Goal: Book appointment/travel/reservation

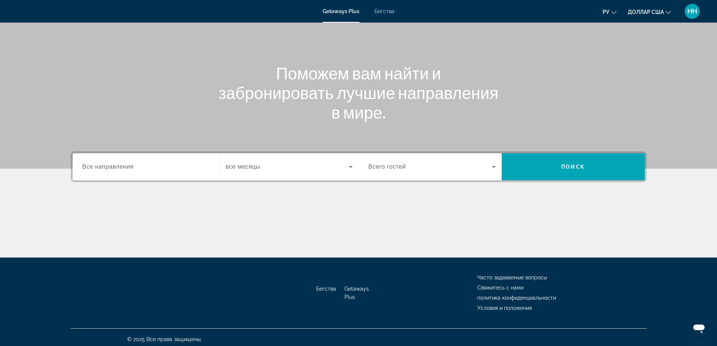
scroll to position [61, 0]
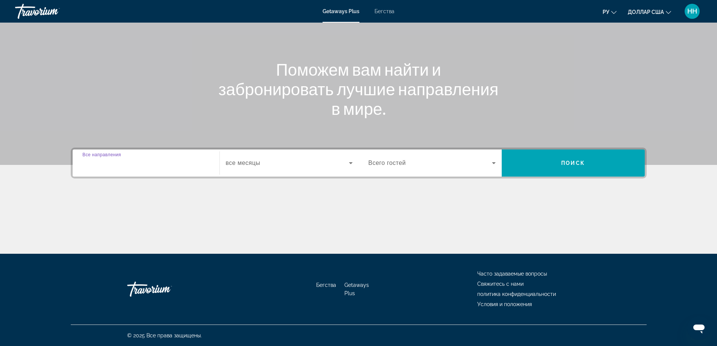
click at [103, 166] on input "Destination Все направления" at bounding box center [145, 163] width 127 height 9
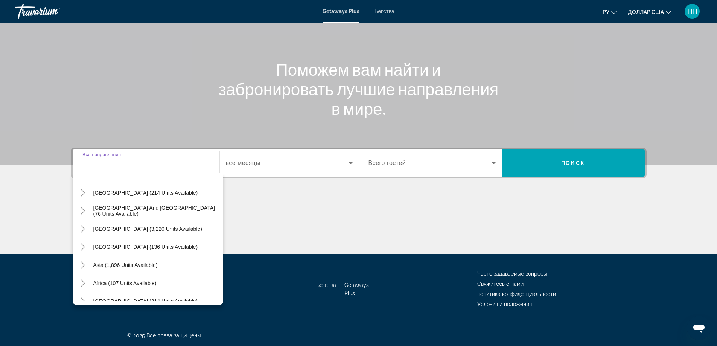
scroll to position [122, 0]
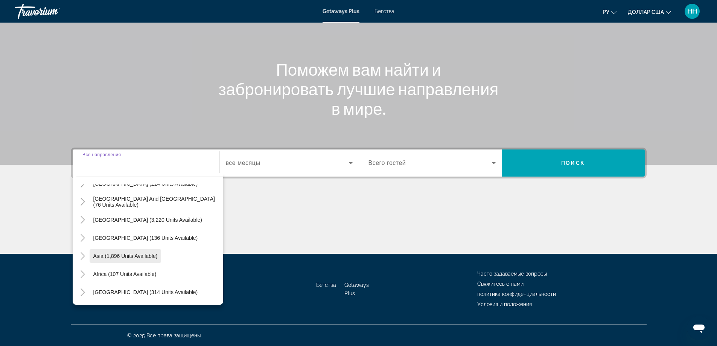
click at [143, 256] on span "Asia (1,896 units available)" at bounding box center [125, 256] width 64 height 6
type input "**********"
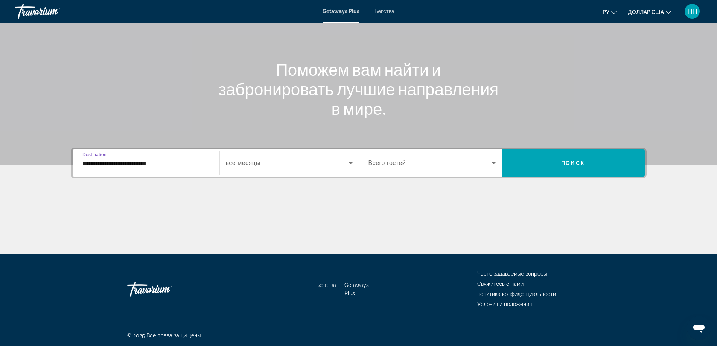
click at [283, 166] on span "Виджет поиска" at bounding box center [287, 162] width 123 height 9
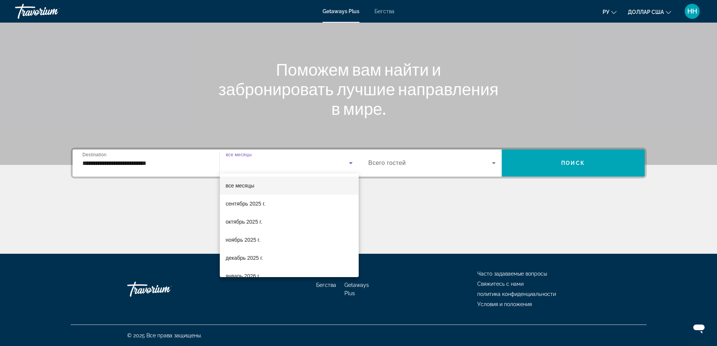
click at [413, 166] on div at bounding box center [358, 173] width 717 height 346
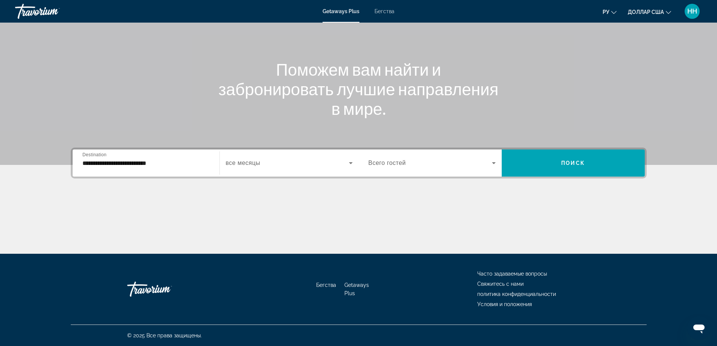
click at [428, 166] on span "Виджет поиска" at bounding box center [429, 162] width 123 height 9
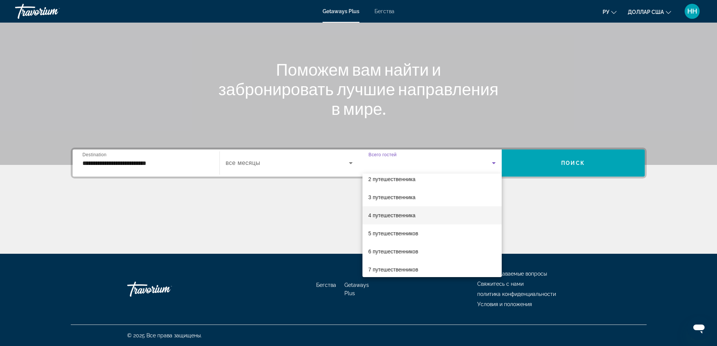
scroll to position [38, 0]
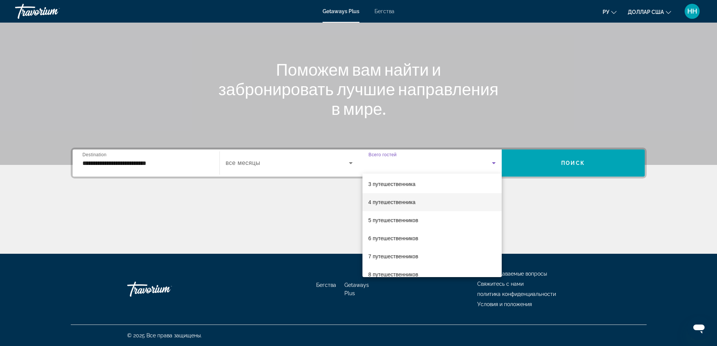
click at [386, 203] on font "4 путешественника" at bounding box center [391, 202] width 47 height 6
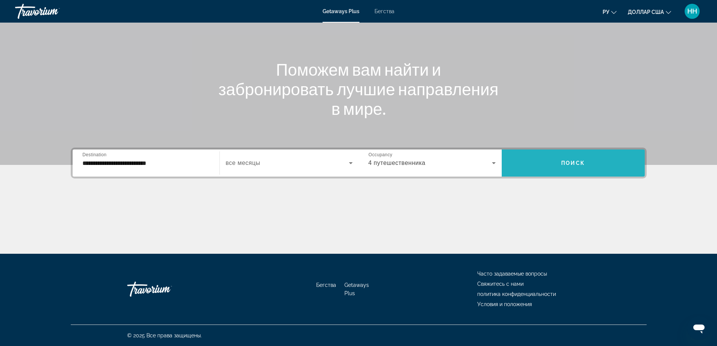
click at [562, 166] on span "Виджет поиска" at bounding box center [572, 163] width 143 height 18
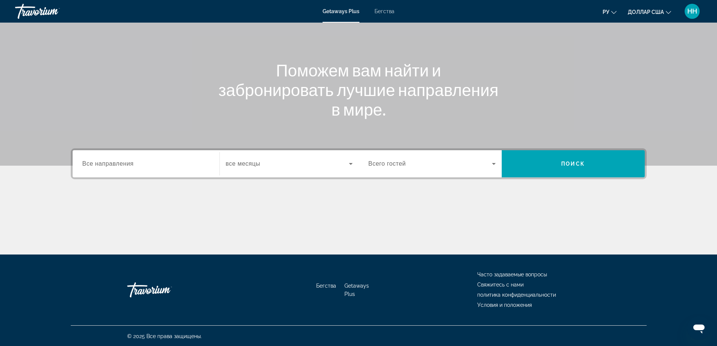
scroll to position [61, 0]
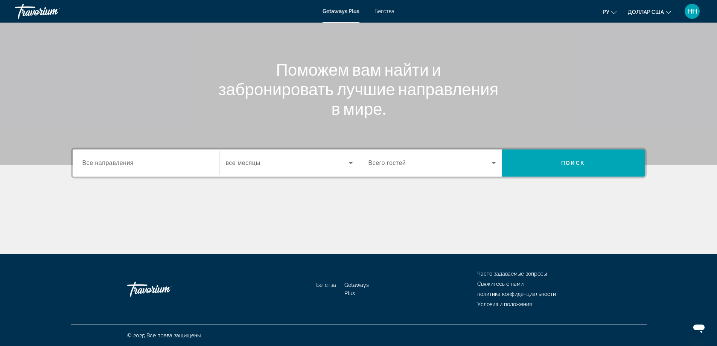
click at [124, 165] on span "Все направления" at bounding box center [108, 163] width 52 height 6
click at [124, 165] on input "Destination Все направления" at bounding box center [145, 163] width 127 height 9
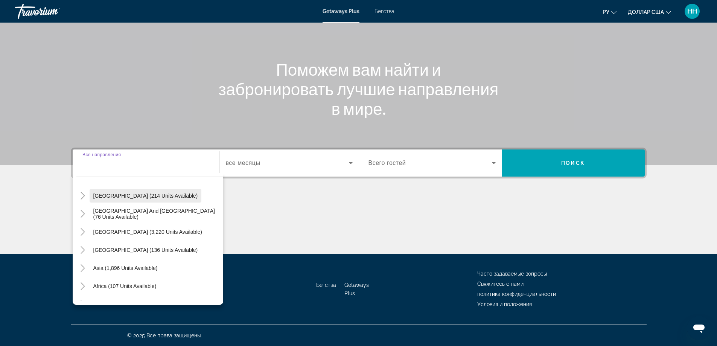
scroll to position [113, 0]
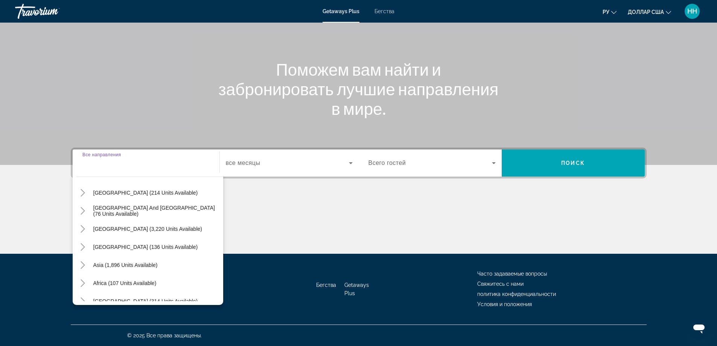
click at [132, 264] on span "Asia (1,896 units available)" at bounding box center [125, 265] width 64 height 6
type input "**********"
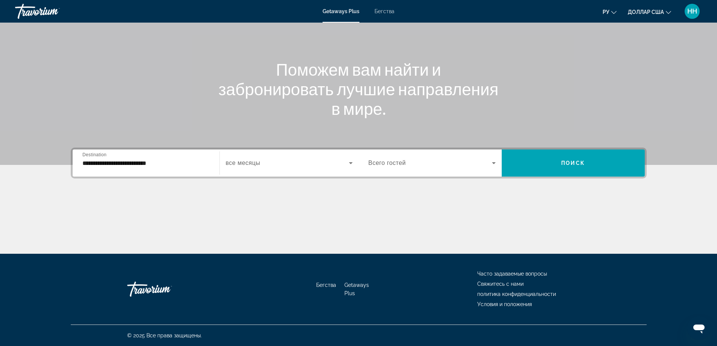
click at [390, 165] on span "Всего гостей" at bounding box center [387, 163] width 38 height 6
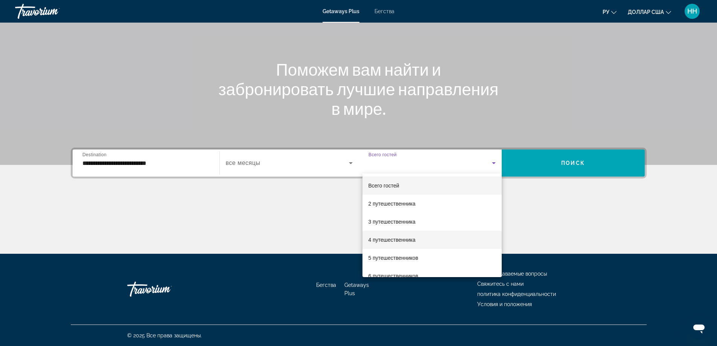
click at [392, 239] on font "4 путешественника" at bounding box center [391, 240] width 47 height 6
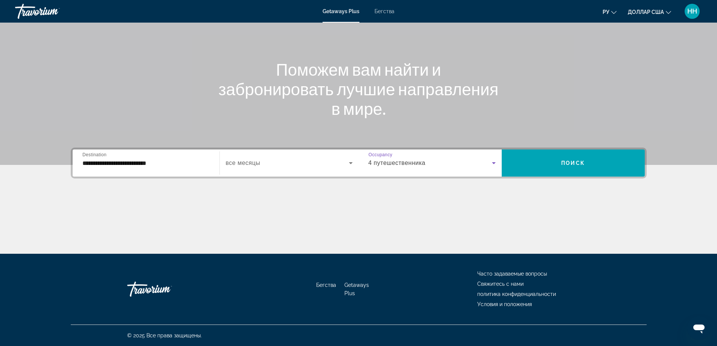
click at [237, 161] on span "все месяцы" at bounding box center [243, 163] width 35 height 6
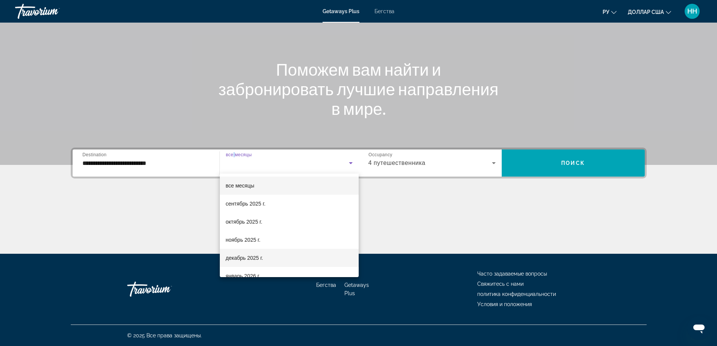
click at [236, 260] on font "декабрь 2025 г." at bounding box center [244, 258] width 37 height 6
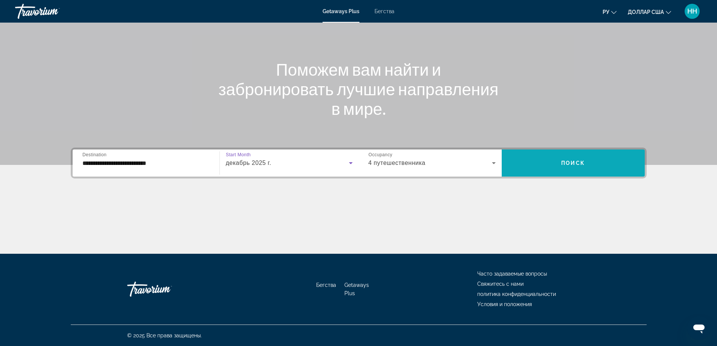
click at [583, 169] on span "Виджет поиска" at bounding box center [572, 163] width 143 height 18
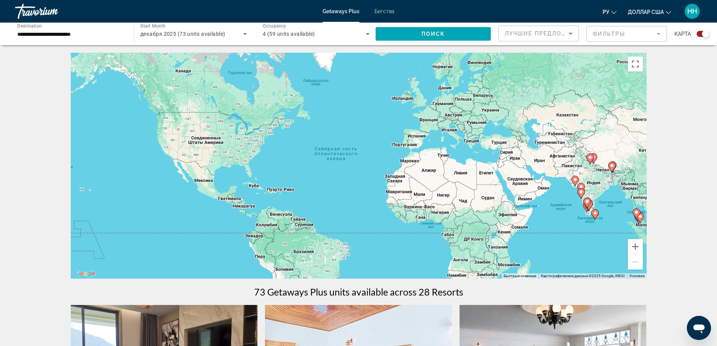
click at [528, 34] on span "Лучшие предложения" at bounding box center [544, 33] width 80 height 6
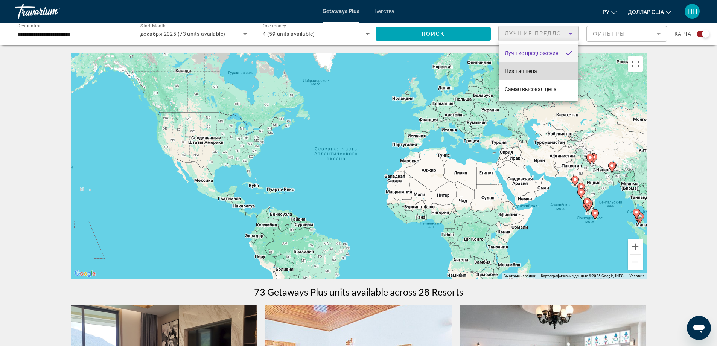
click at [530, 71] on font "Низшая цена" at bounding box center [520, 71] width 32 height 6
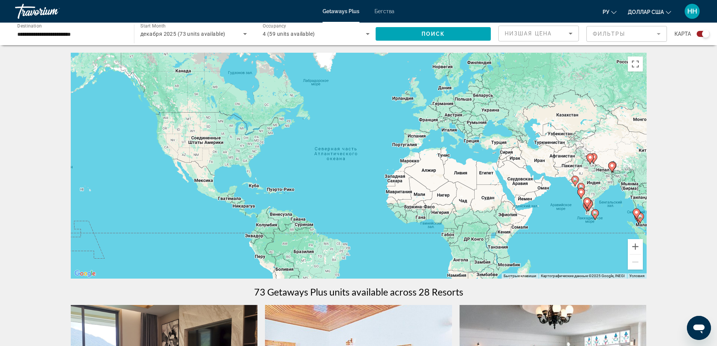
click at [612, 38] on mat-form-field "Фильтры" at bounding box center [626, 34] width 81 height 16
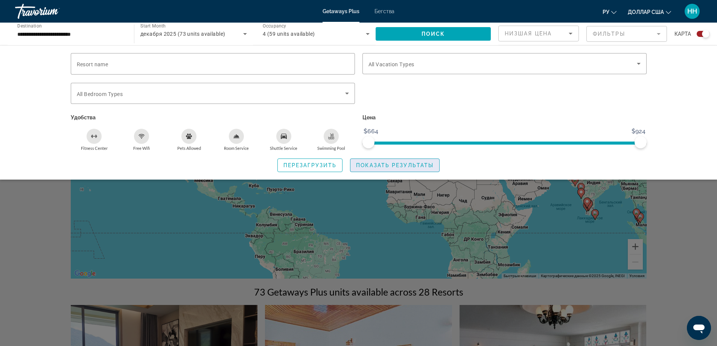
click at [399, 163] on span "Показать результаты" at bounding box center [394, 165] width 77 height 6
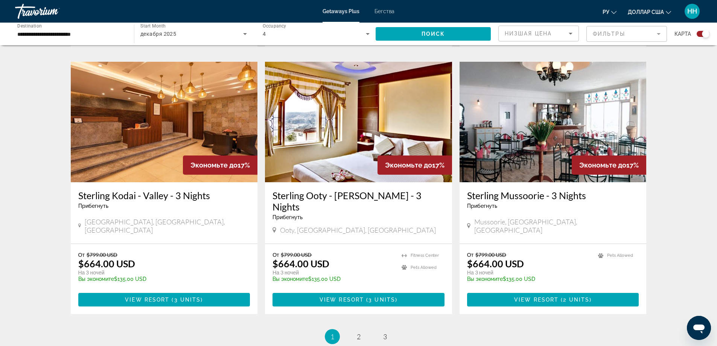
scroll to position [1116, 0]
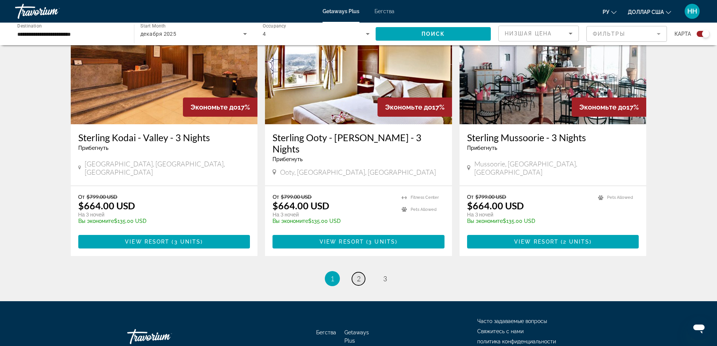
click at [359, 274] on span "2" at bounding box center [359, 278] width 4 height 8
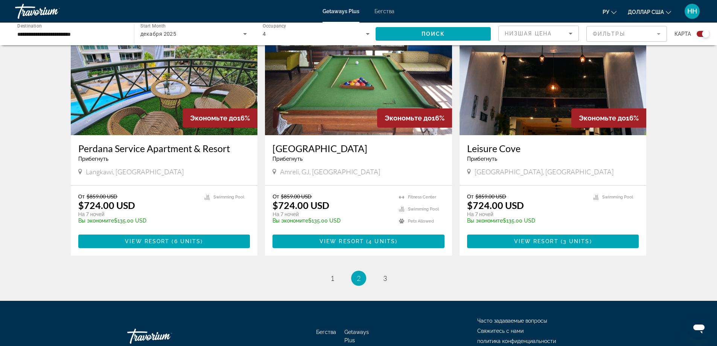
scroll to position [1116, 0]
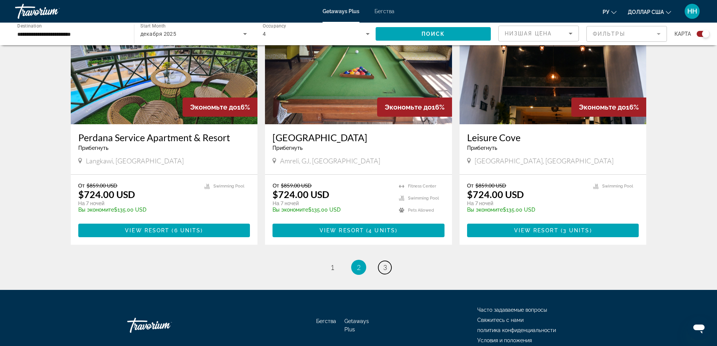
click at [382, 261] on link "page 3" at bounding box center [384, 267] width 13 height 13
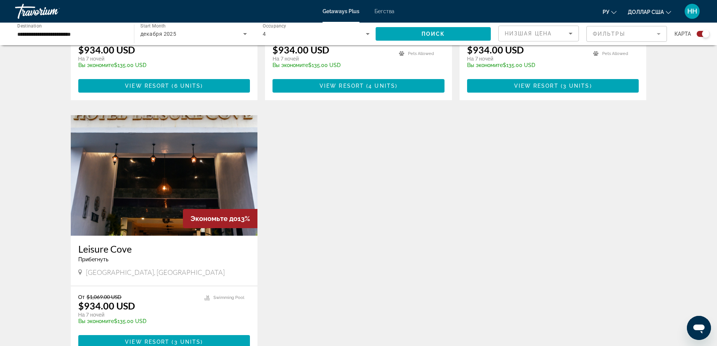
scroll to position [527, 0]
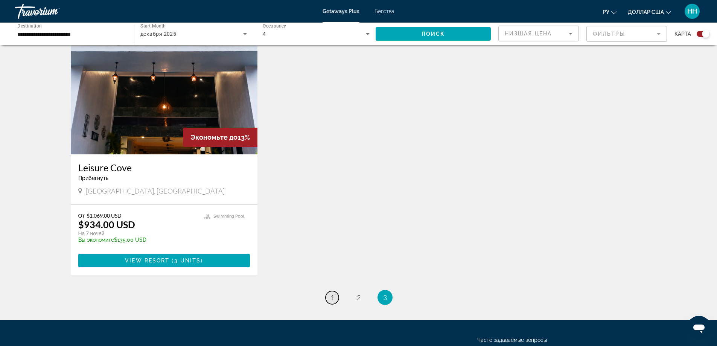
click at [337, 296] on link "page 1" at bounding box center [331, 297] width 13 height 13
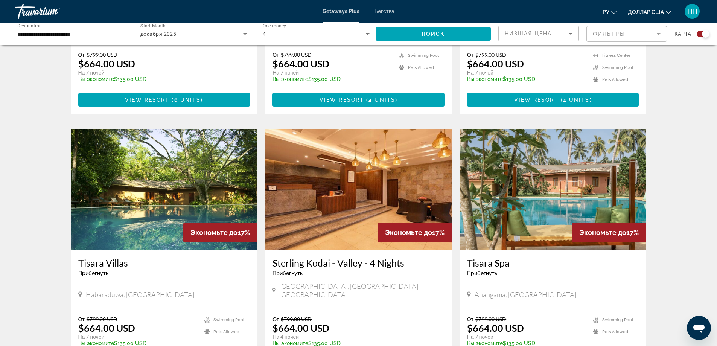
scroll to position [451, 0]
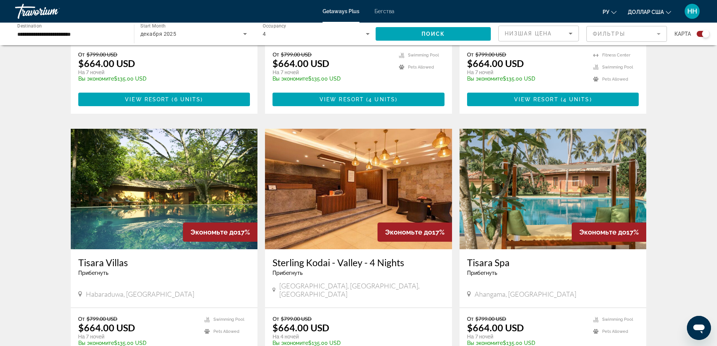
click at [554, 184] on img "Основное содержание" at bounding box center [552, 189] width 187 height 120
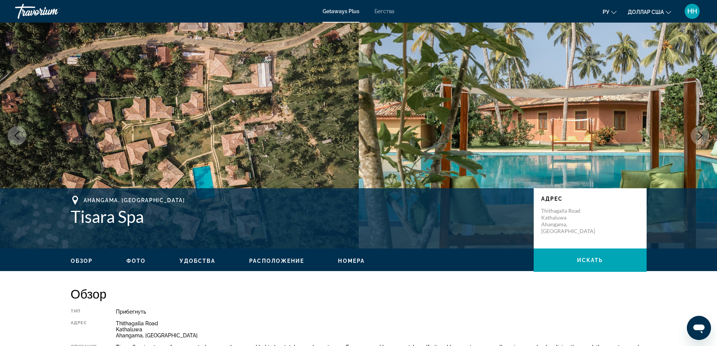
click at [699, 134] on icon "Next image" at bounding box center [699, 135] width 9 height 9
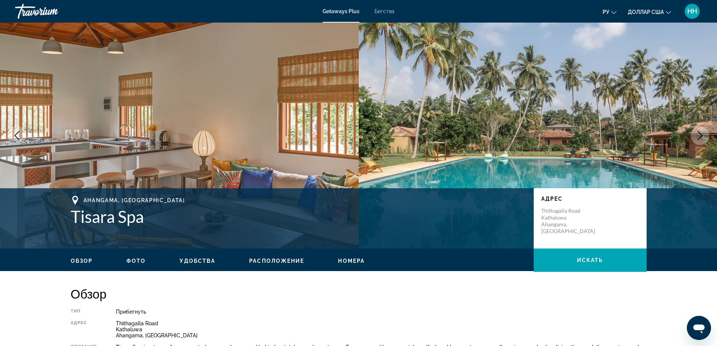
click at [699, 134] on icon "Next image" at bounding box center [699, 135] width 9 height 9
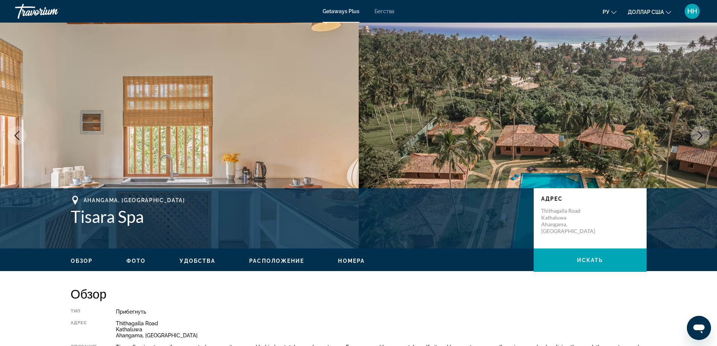
click at [425, 143] on img "Основное содержание" at bounding box center [538, 136] width 359 height 226
click at [701, 136] on icon "Next image" at bounding box center [699, 135] width 9 height 9
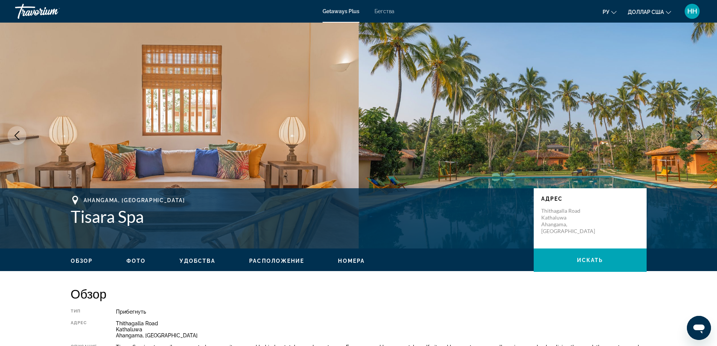
click at [701, 136] on icon "Next image" at bounding box center [699, 135] width 9 height 9
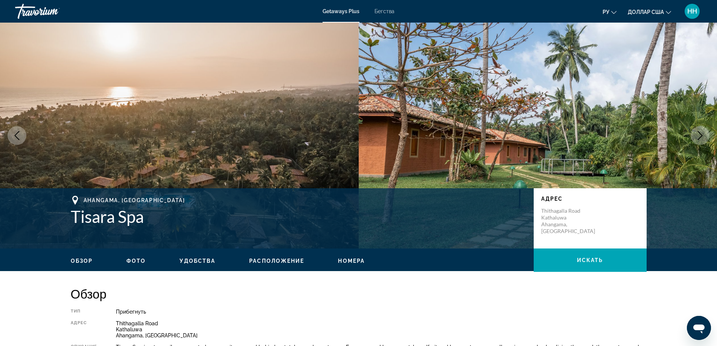
click at [701, 136] on icon "Next image" at bounding box center [699, 135] width 9 height 9
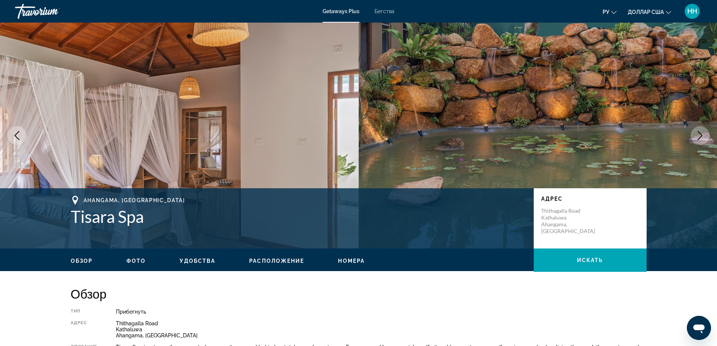
click at [701, 136] on icon "Next image" at bounding box center [699, 135] width 9 height 9
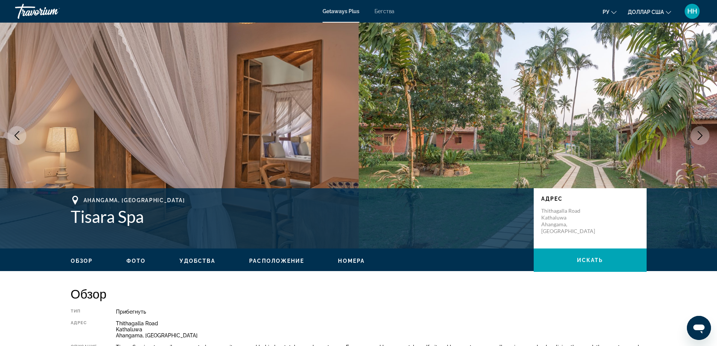
click at [701, 136] on icon "Next image" at bounding box center [699, 135] width 9 height 9
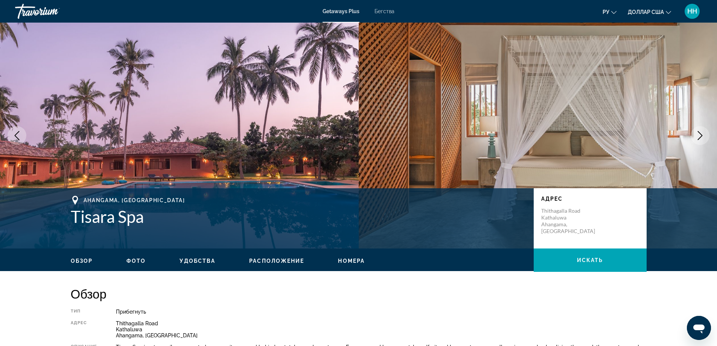
click at [701, 136] on icon "Next image" at bounding box center [699, 135] width 9 height 9
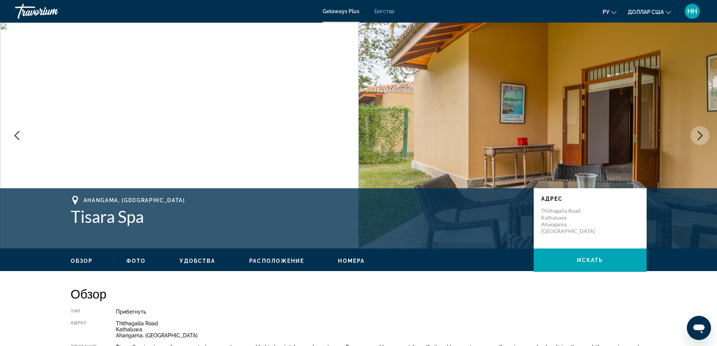
click at [701, 136] on icon "Next image" at bounding box center [699, 135] width 9 height 9
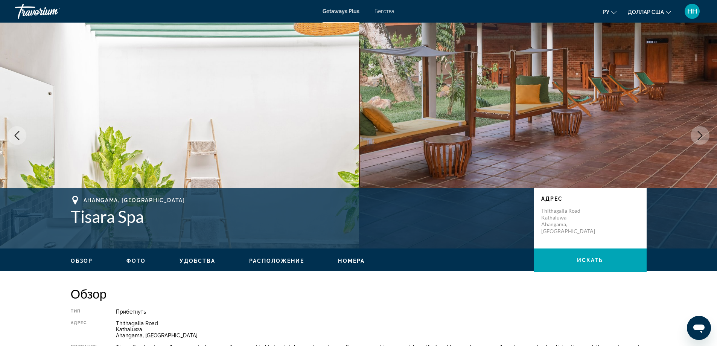
click at [701, 136] on icon "Next image" at bounding box center [699, 135] width 9 height 9
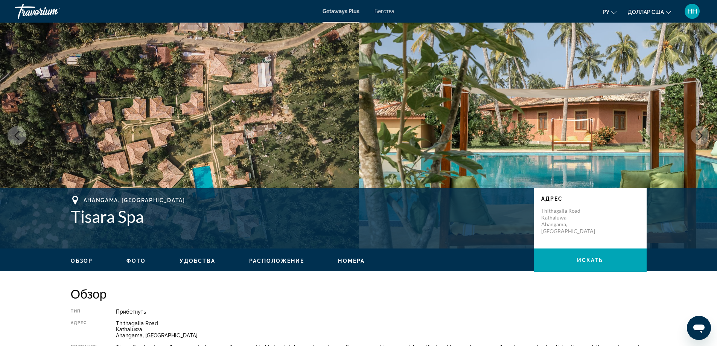
click at [701, 136] on icon "Next image" at bounding box center [699, 135] width 9 height 9
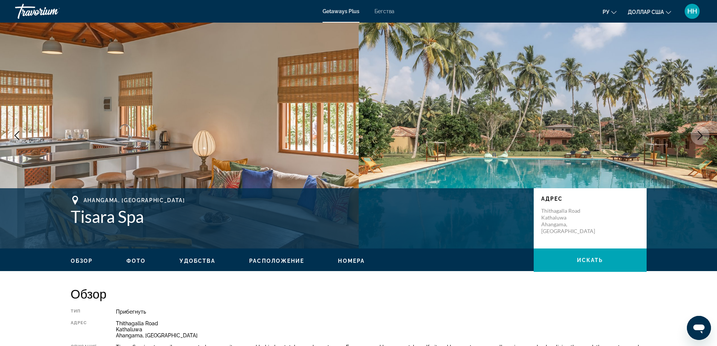
click at [701, 136] on icon "Next image" at bounding box center [699, 135] width 9 height 9
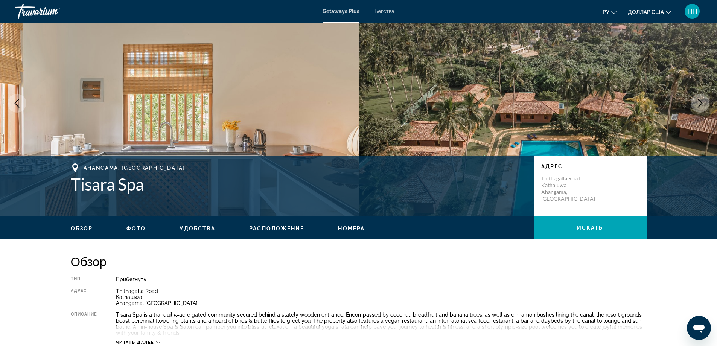
scroll to position [113, 0]
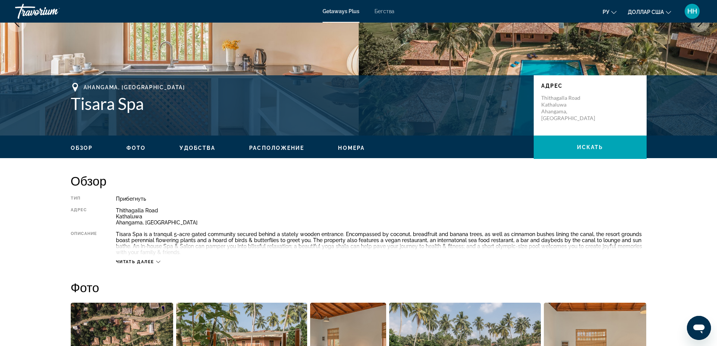
click at [346, 144] on ul "Обзор Фото Удобства Расположение Номера искать" at bounding box center [359, 147] width 576 height 8
click at [346, 147] on span "Номера" at bounding box center [351, 148] width 27 height 6
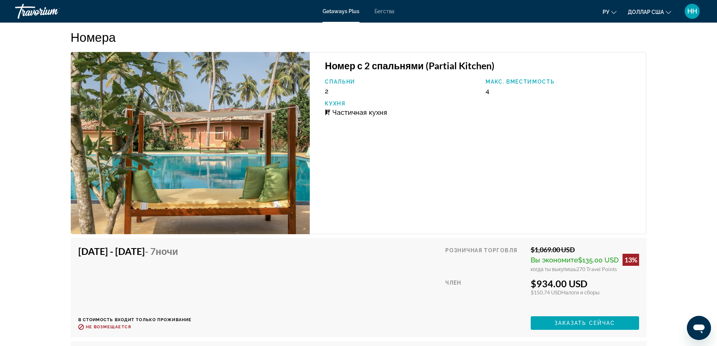
scroll to position [1181, 0]
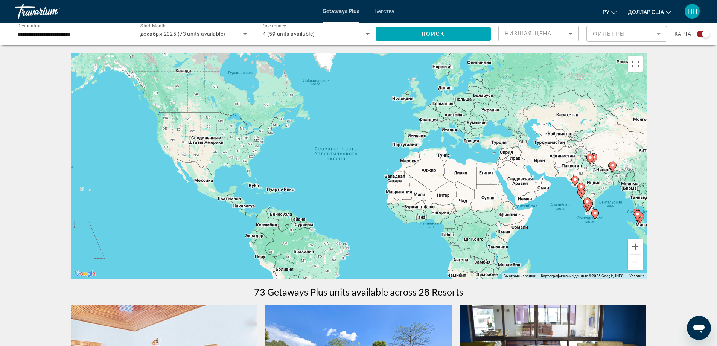
click at [638, 214] on image "Основное содержание" at bounding box center [637, 214] width 5 height 5
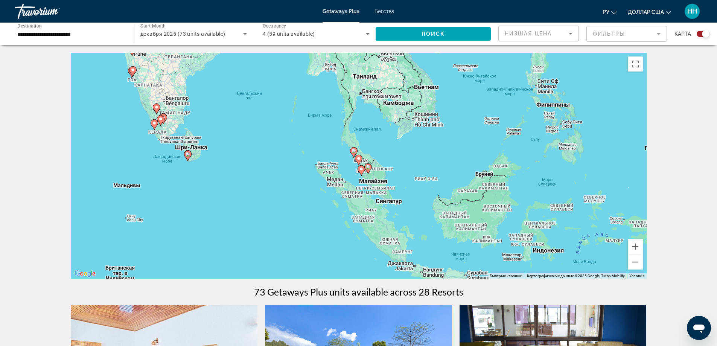
click at [569, 129] on div "Чтобы активировать перетаскивание с помощью клавиатуры, нажмите Alt + Ввод. Пос…" at bounding box center [359, 166] width 576 height 226
click at [369, 166] on image "Основное содержание" at bounding box center [368, 167] width 5 height 5
type input "**********"
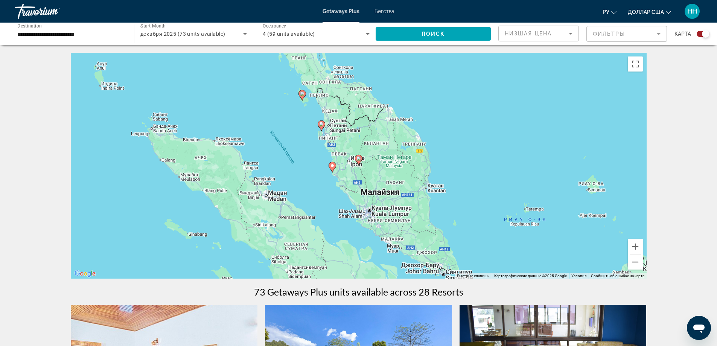
click at [360, 163] on gmp-advanced-marker "Основное содержание" at bounding box center [359, 159] width 8 height 11
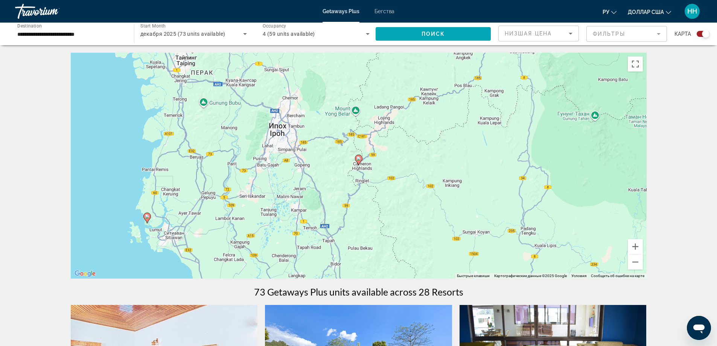
click at [357, 162] on icon "Основное содержание" at bounding box center [358, 160] width 7 height 10
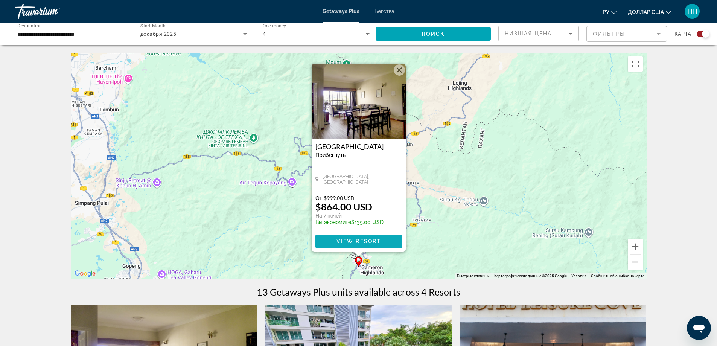
click at [366, 238] on span "View Resort" at bounding box center [358, 241] width 44 height 6
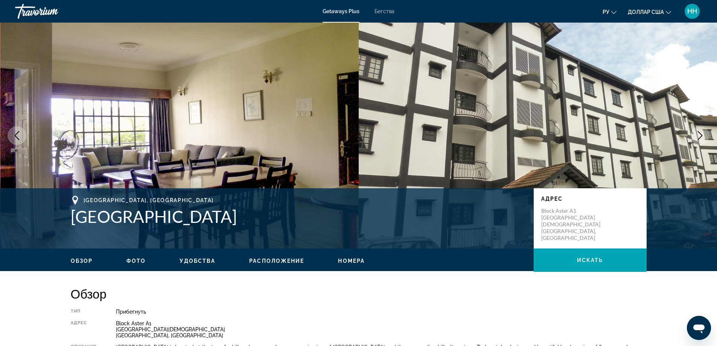
click at [699, 131] on icon "Next image" at bounding box center [699, 135] width 9 height 9
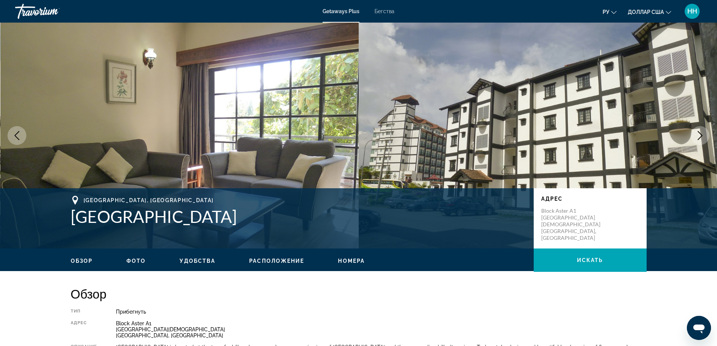
click at [699, 131] on icon "Next image" at bounding box center [699, 135] width 9 height 9
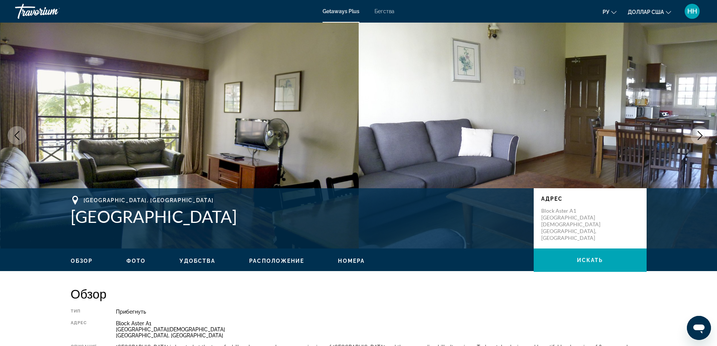
click at [699, 131] on icon "Next image" at bounding box center [699, 135] width 9 height 9
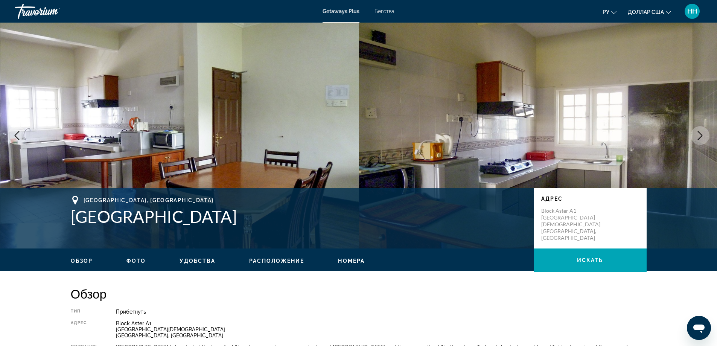
click at [699, 131] on icon "Next image" at bounding box center [699, 135] width 9 height 9
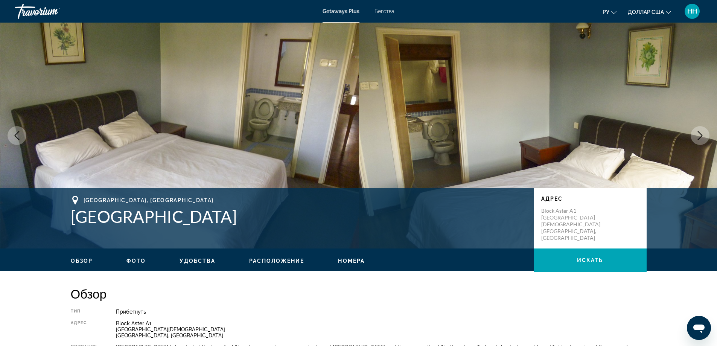
click at [699, 131] on icon "Next image" at bounding box center [699, 135] width 9 height 9
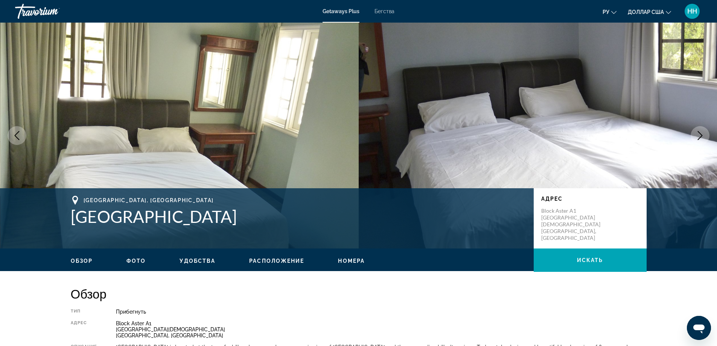
click at [699, 131] on icon "Next image" at bounding box center [699, 135] width 9 height 9
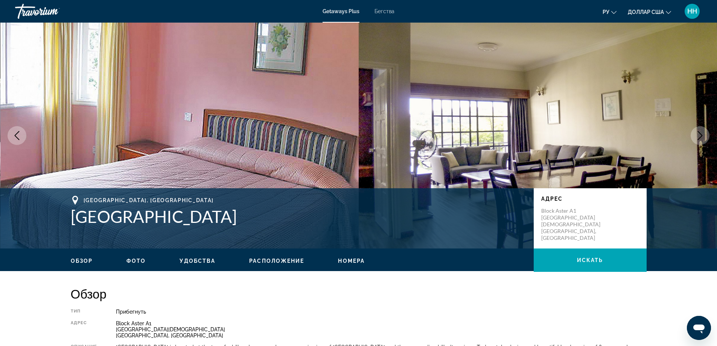
click at [699, 131] on icon "Next image" at bounding box center [699, 135] width 9 height 9
